Goal: Check status

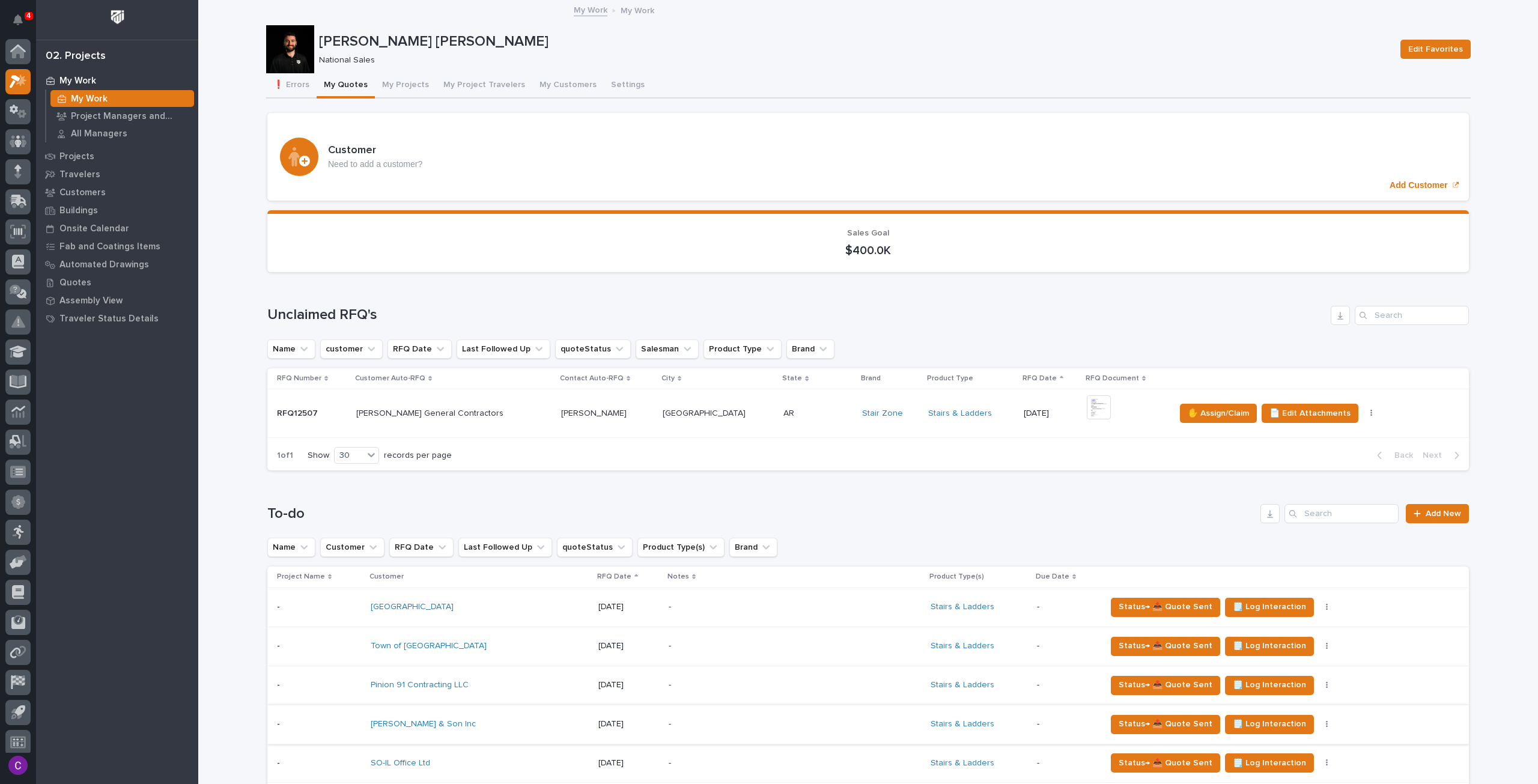
scroll to position [7, 0]
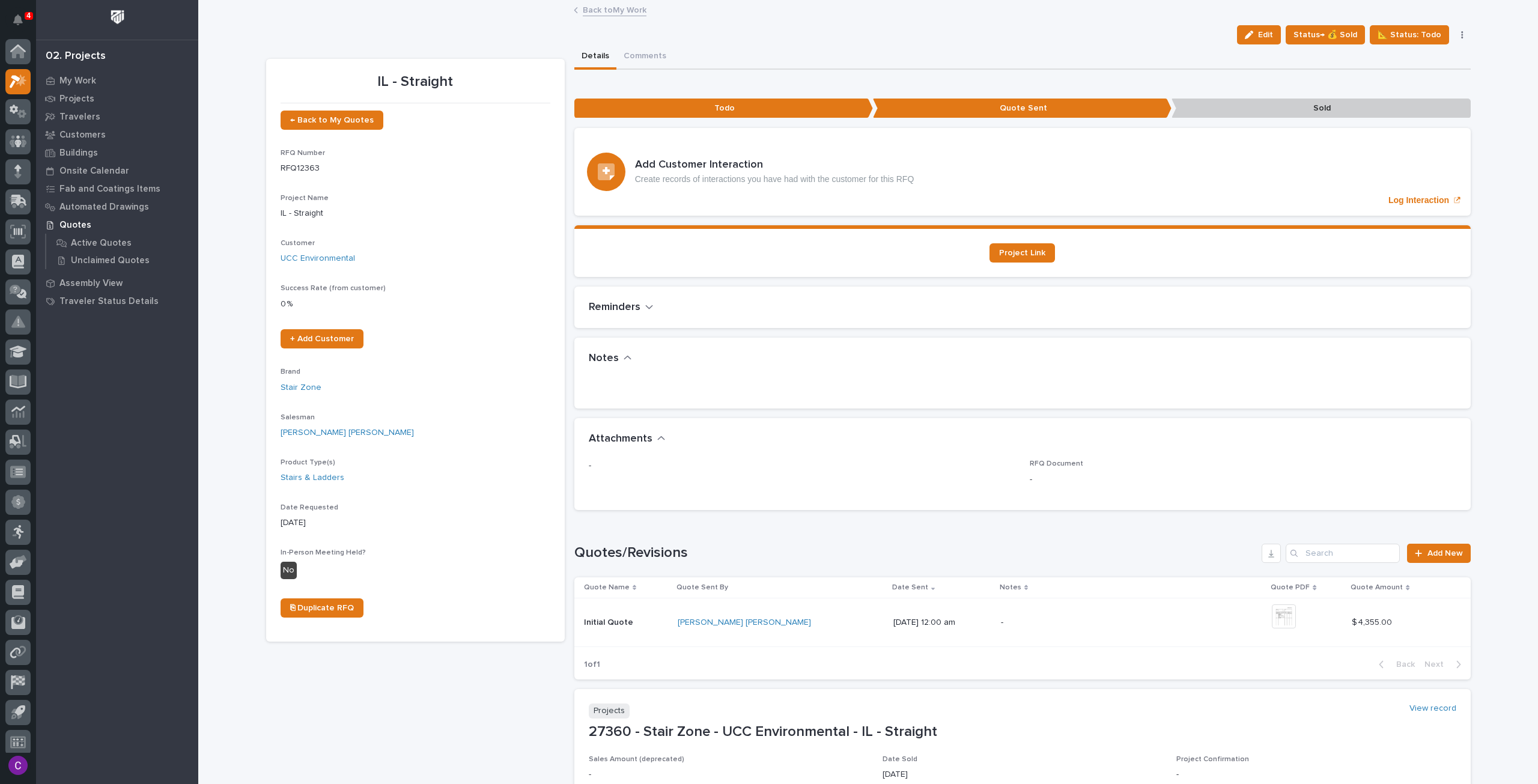
scroll to position [7, 0]
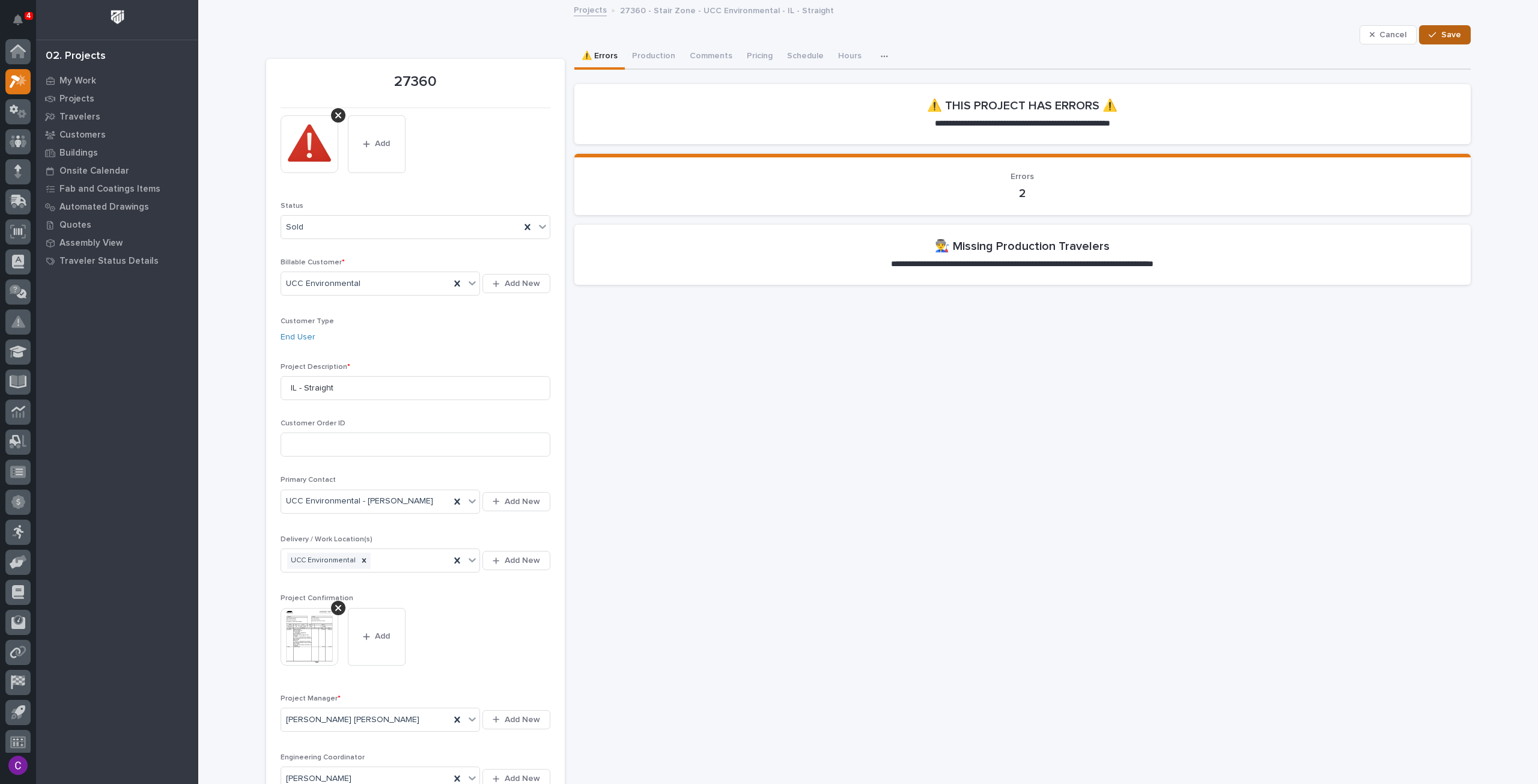
click at [1457, 29] on button "Save" at bounding box center [1444, 35] width 51 height 19
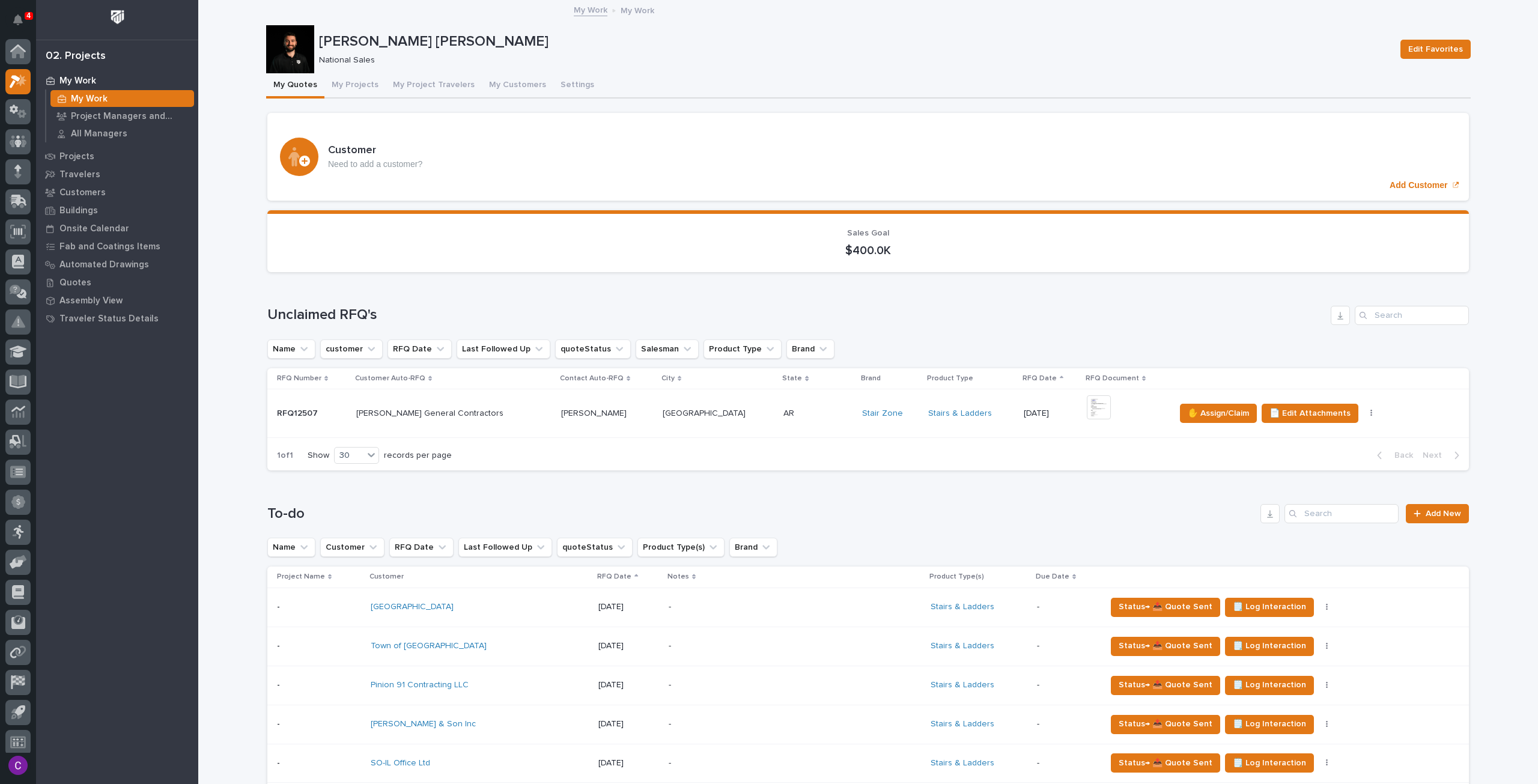
scroll to position [7, 0]
